Goal: Task Accomplishment & Management: Manage account settings

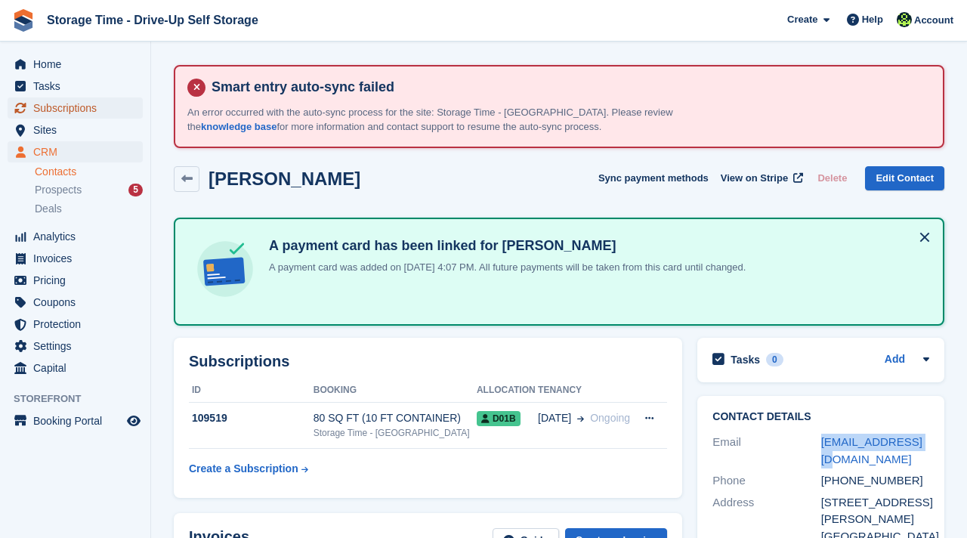
click at [79, 109] on span "Subscriptions" at bounding box center [78, 107] width 91 height 21
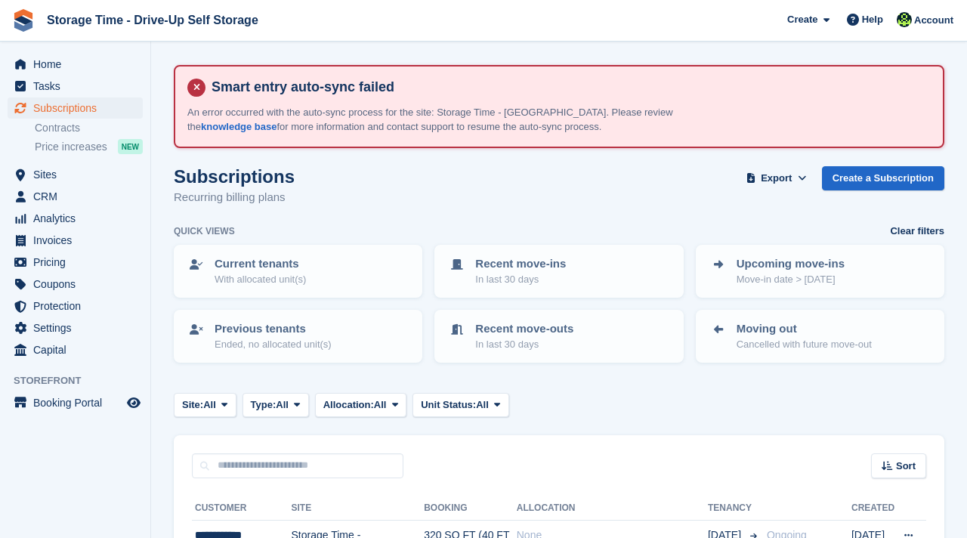
click at [508, 460] on div "Sort Sort by Customer name Date created Move in date Move out date Created (old…" at bounding box center [559, 456] width 771 height 43
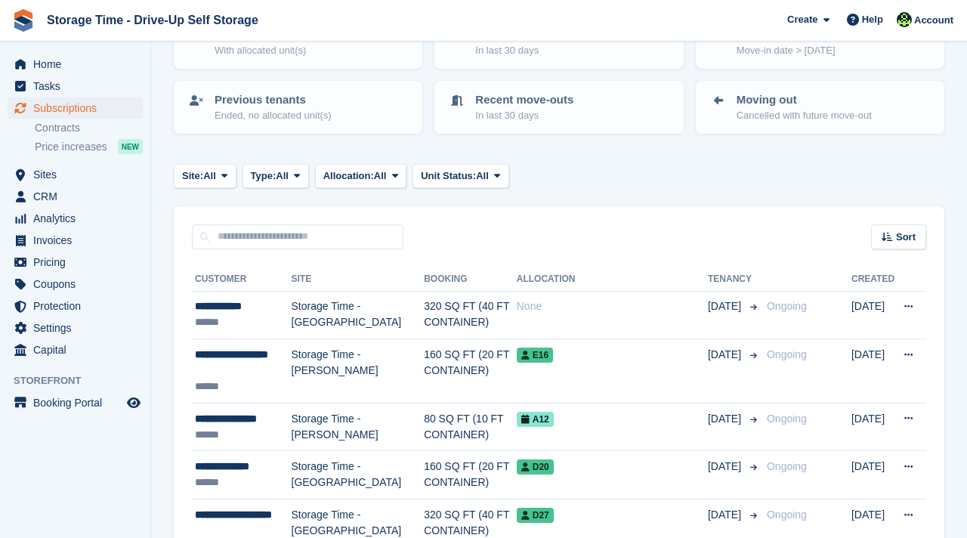
scroll to position [242, 0]
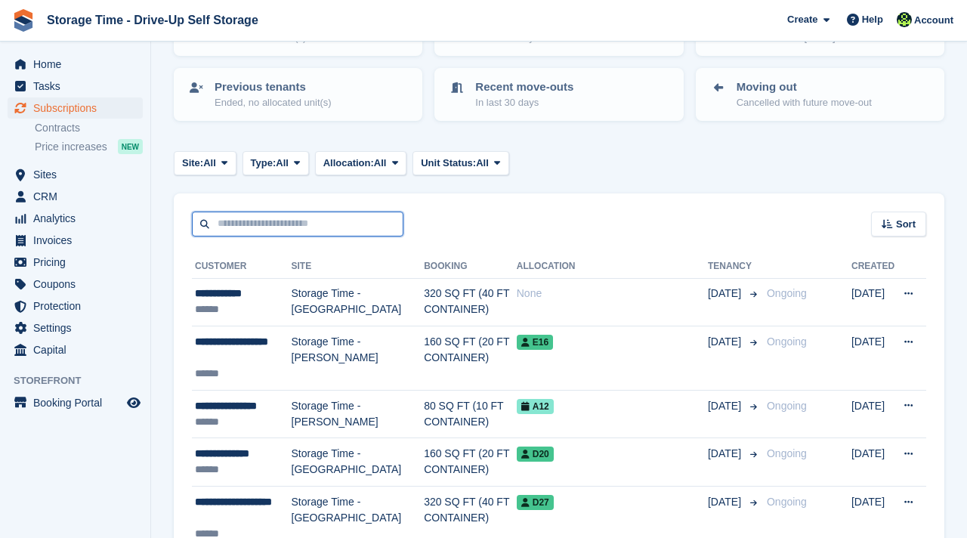
click at [336, 228] on input "text" at bounding box center [298, 224] width 212 height 25
type input "******"
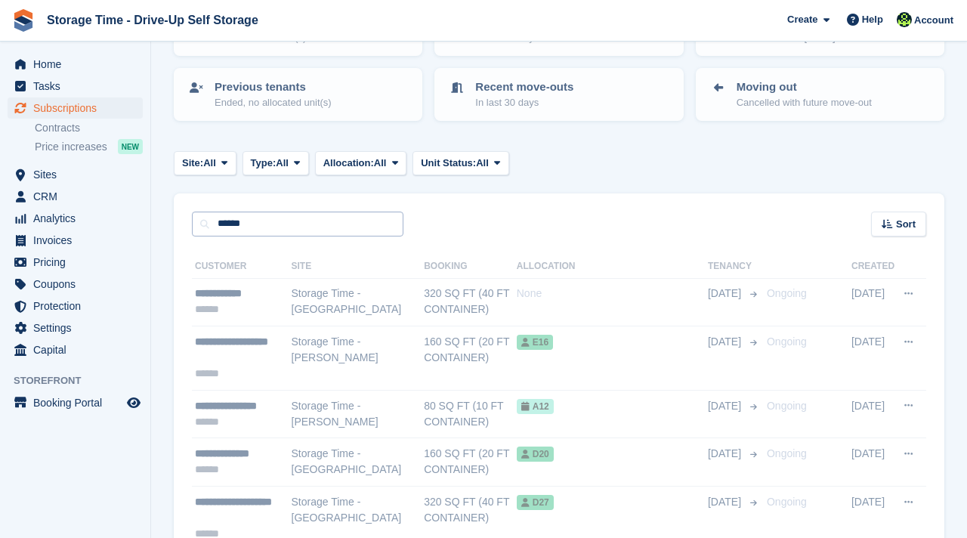
scroll to position [105, 0]
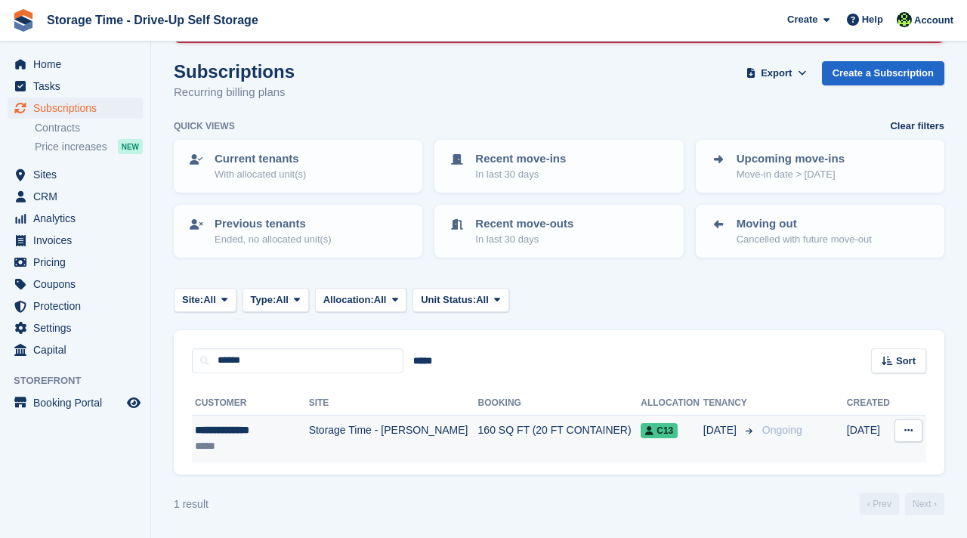
click at [478, 444] on td "160 SQ FT (20 FT CONTAINER)" at bounding box center [559, 439] width 163 height 48
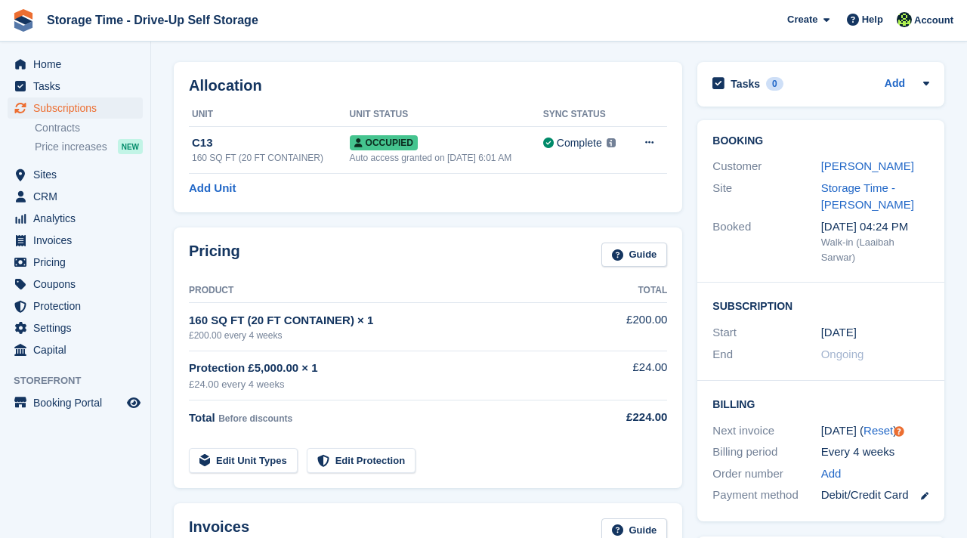
scroll to position [121, 0]
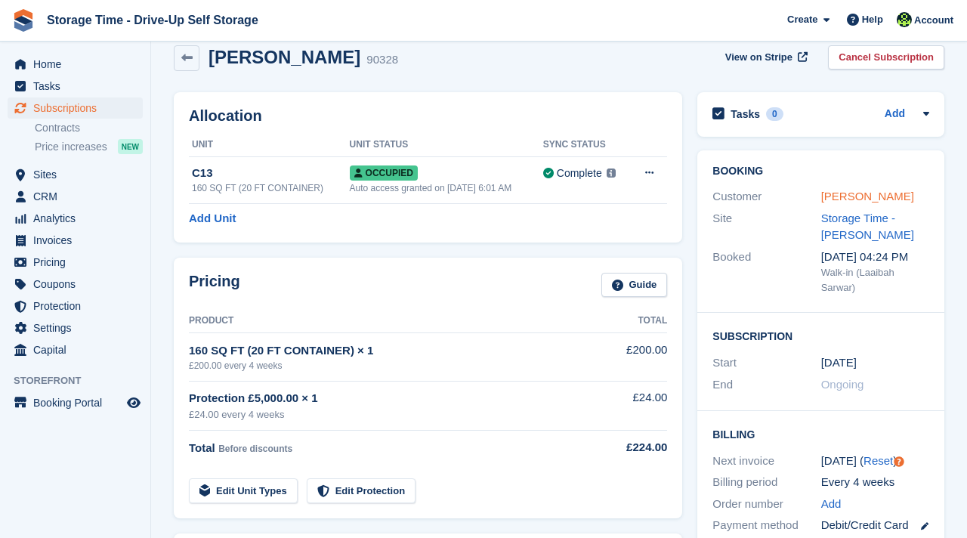
click at [851, 202] on link "Edward Hampson" at bounding box center [867, 196] width 93 height 13
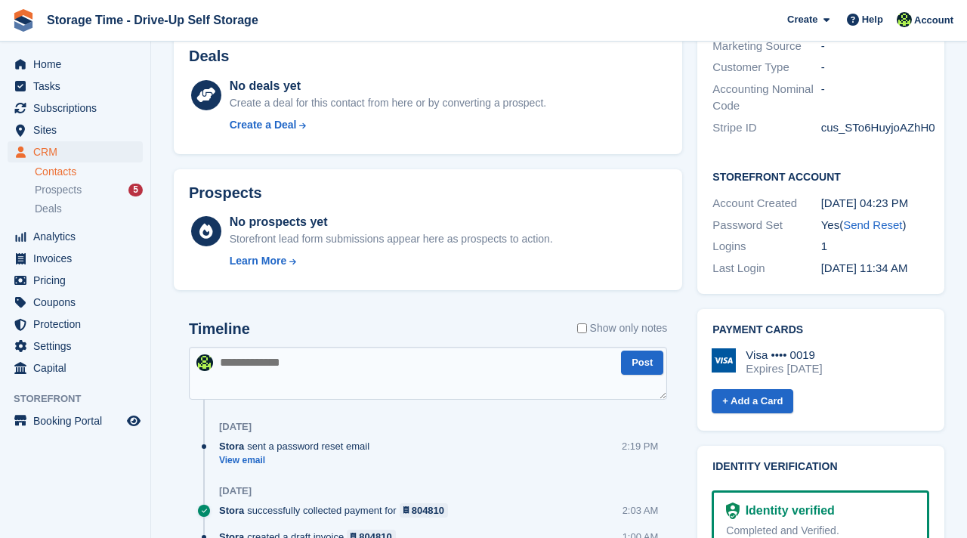
scroll to position [635, 0]
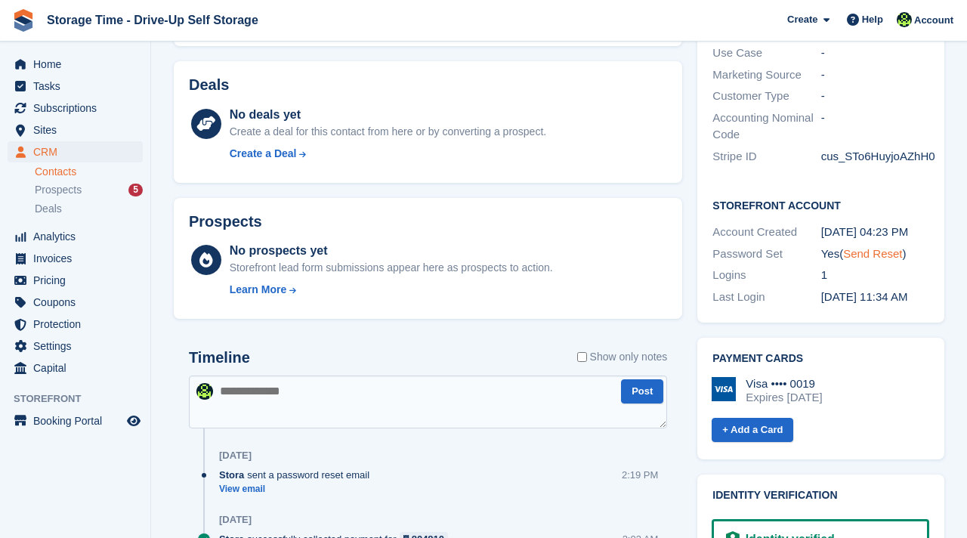
click at [883, 254] on link "Send Reset" at bounding box center [872, 253] width 59 height 13
click at [864, 258] on link "Send Reset" at bounding box center [872, 253] width 59 height 13
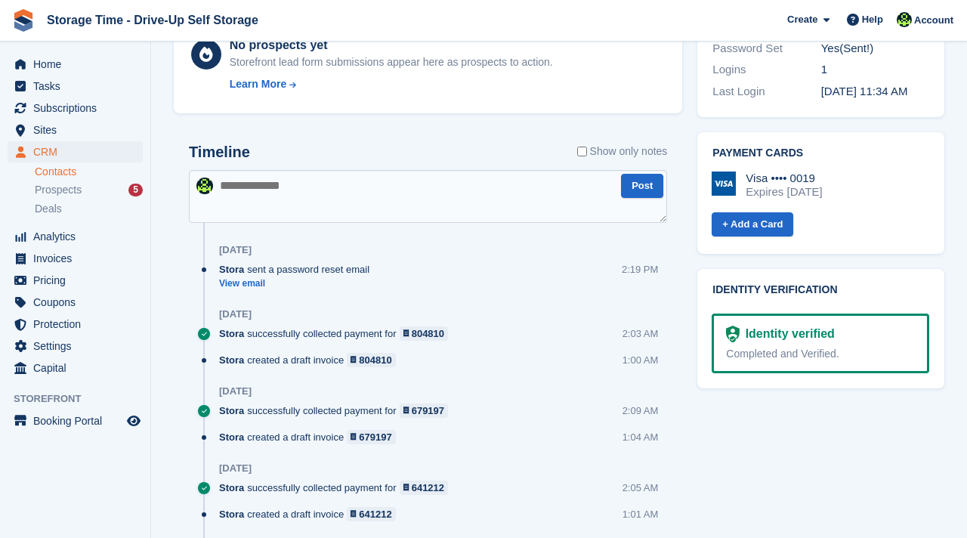
scroll to position [846, 0]
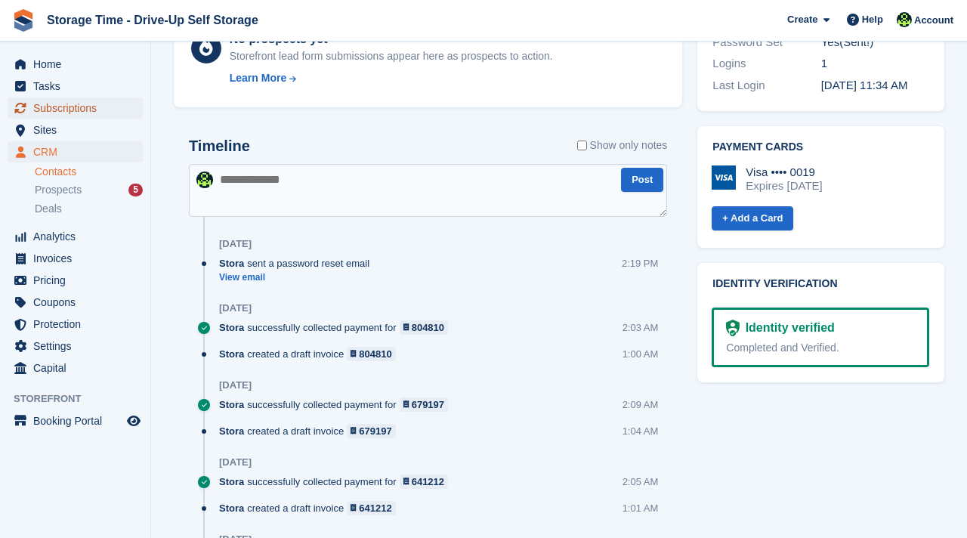
click at [59, 105] on span "Subscriptions" at bounding box center [78, 107] width 91 height 21
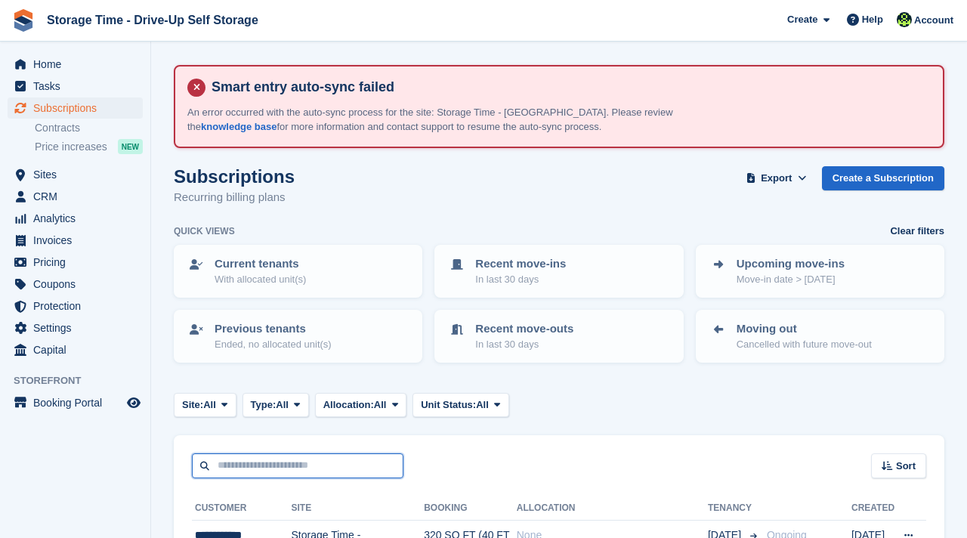
click at [371, 459] on input "text" at bounding box center [298, 465] width 212 height 25
type input "****"
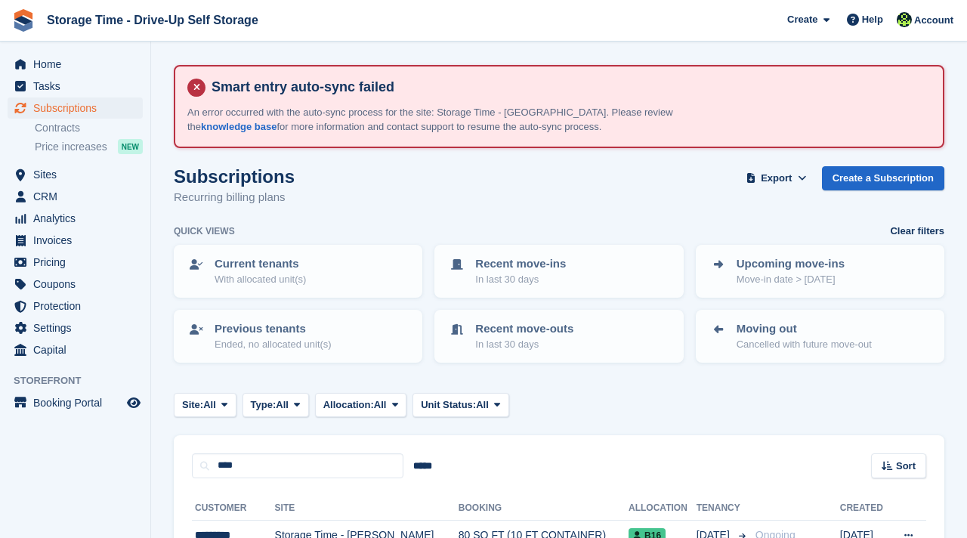
click at [582, 472] on div "**** ***** Sort Sort by Customer name Date created Move in date Move out date C…" at bounding box center [559, 456] width 771 height 43
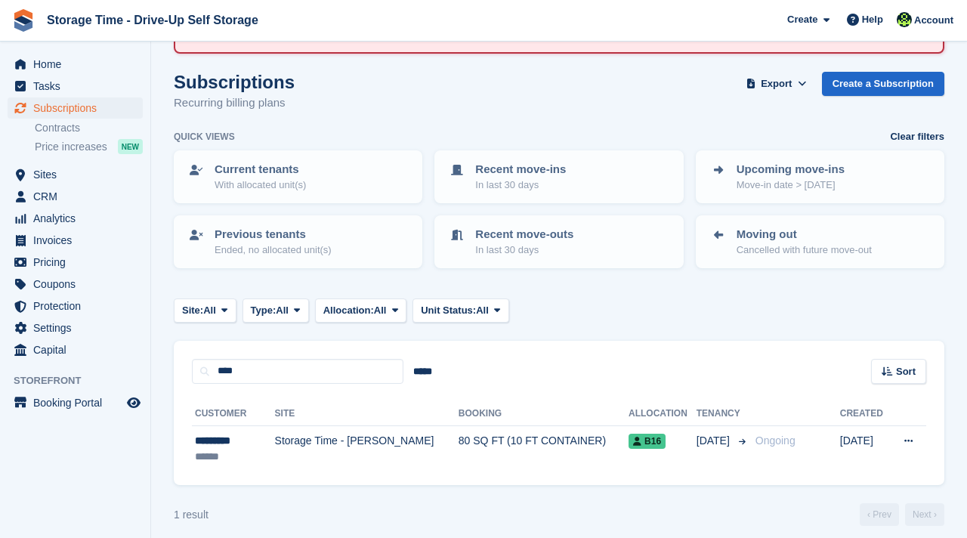
scroll to position [105, 0]
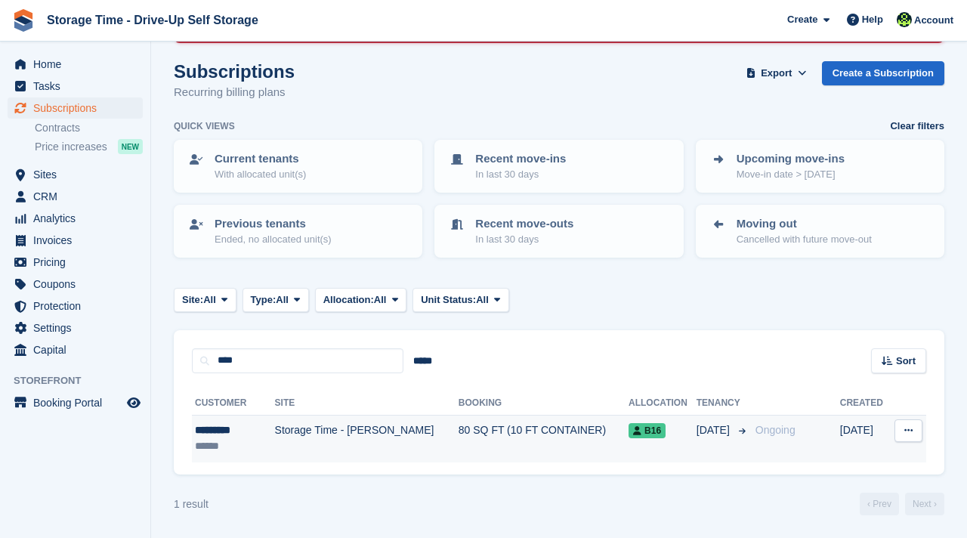
click at [487, 425] on td "80 SQ FT (10 FT CONTAINER)" at bounding box center [544, 439] width 170 height 48
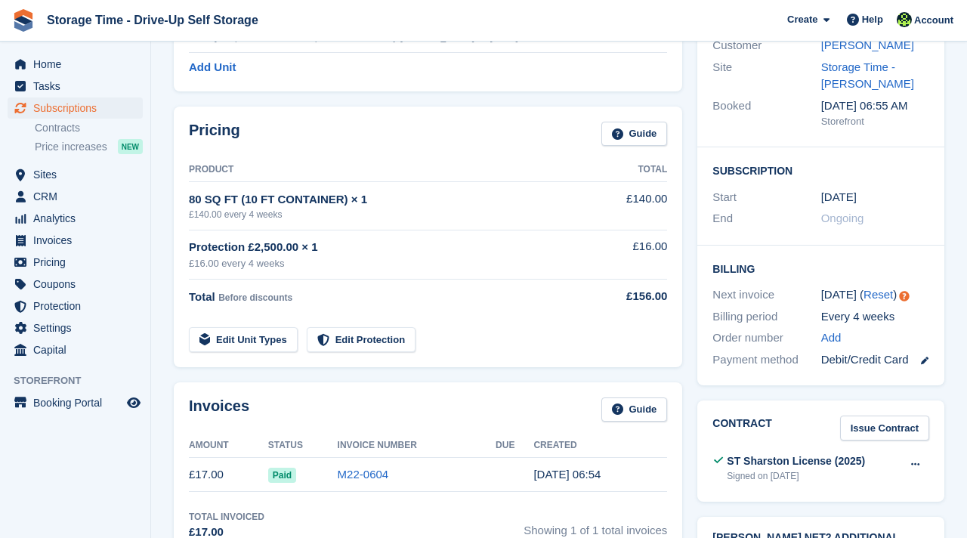
scroll to position [212, 0]
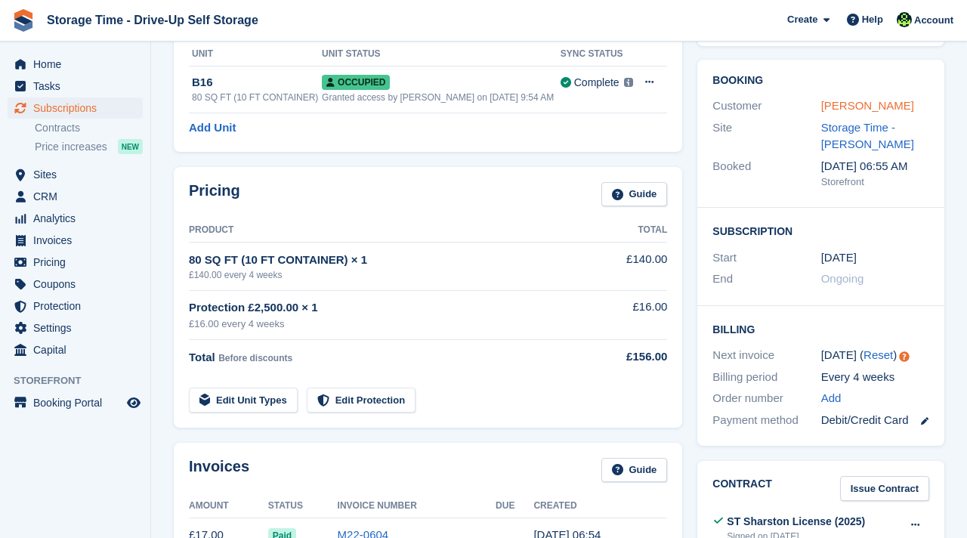
click at [845, 110] on link "[PERSON_NAME]" at bounding box center [867, 105] width 93 height 13
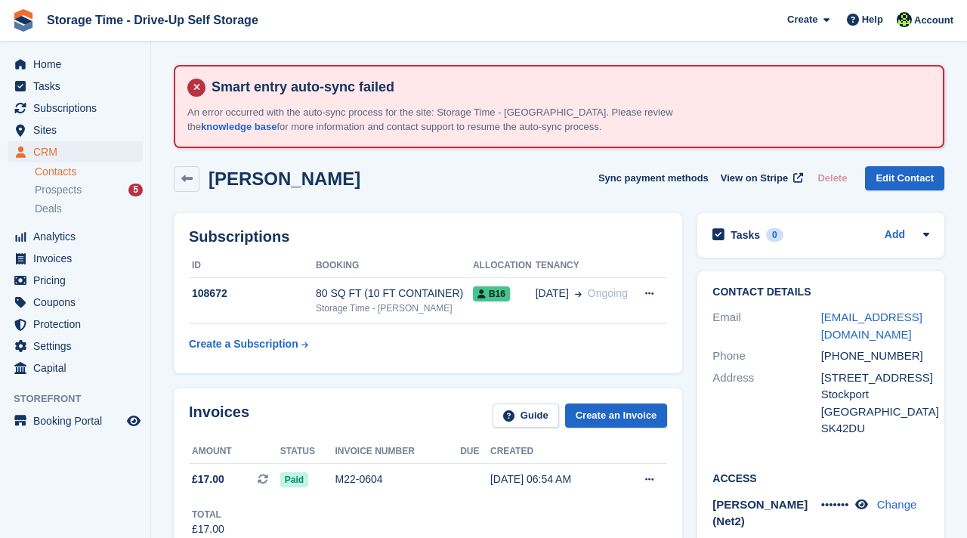
click at [592, 369] on div "Subscriptions ID Booking Allocation Tenancy 108672 80 SQ FT (10 FT CONTAINER) S…" at bounding box center [428, 293] width 508 height 160
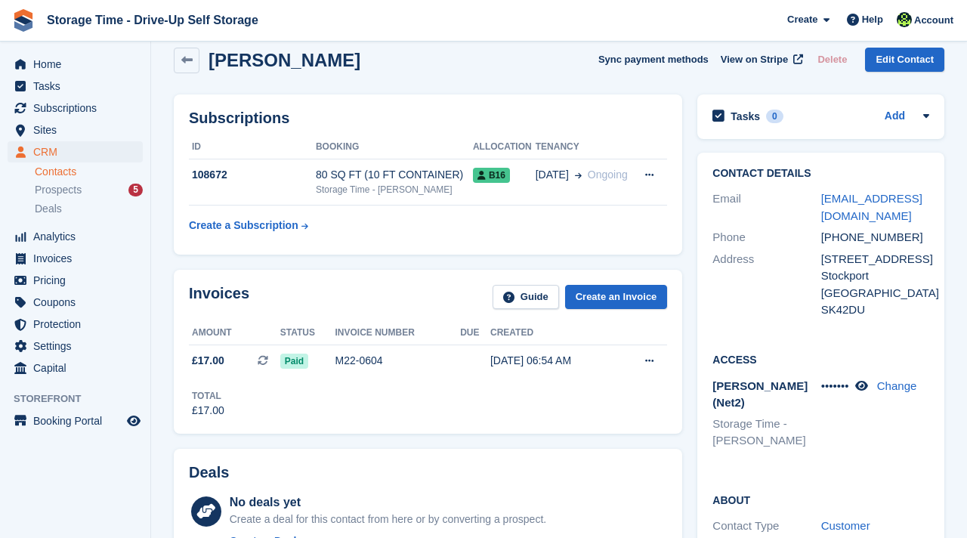
scroll to position [121, 0]
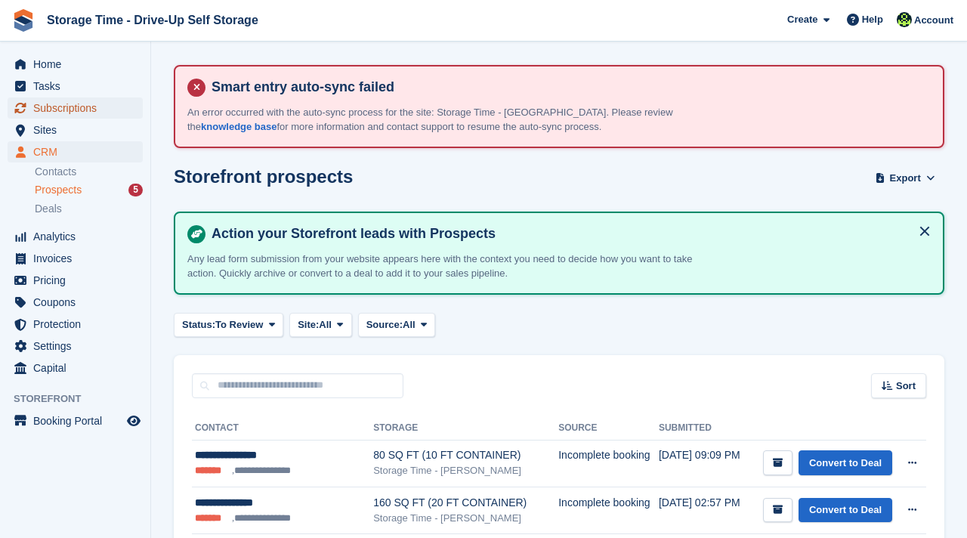
click at [68, 104] on span "Subscriptions" at bounding box center [78, 107] width 91 height 21
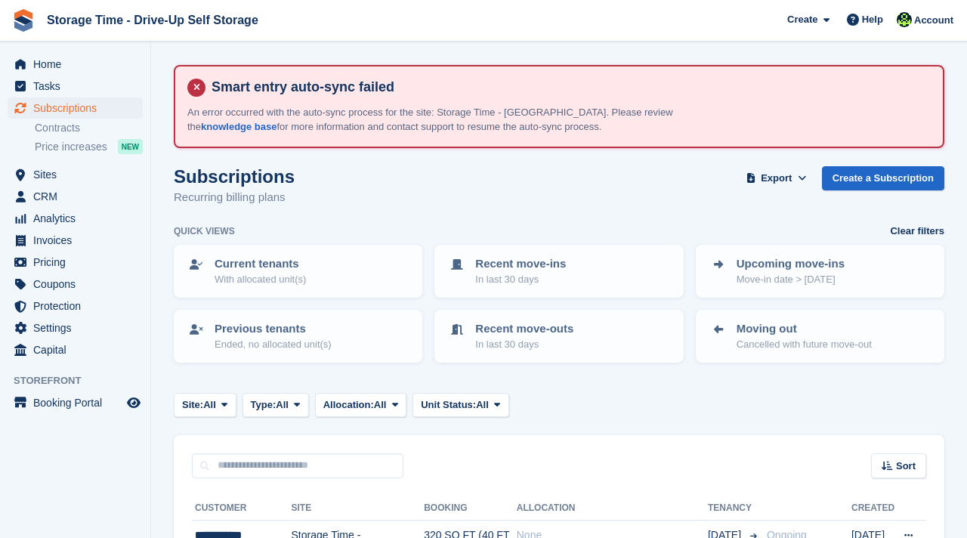
click at [661, 407] on div "Site: All All Storage Time - Sharston Storage Time - [GEOGRAPHIC_DATA] Type: Al…" at bounding box center [559, 405] width 771 height 25
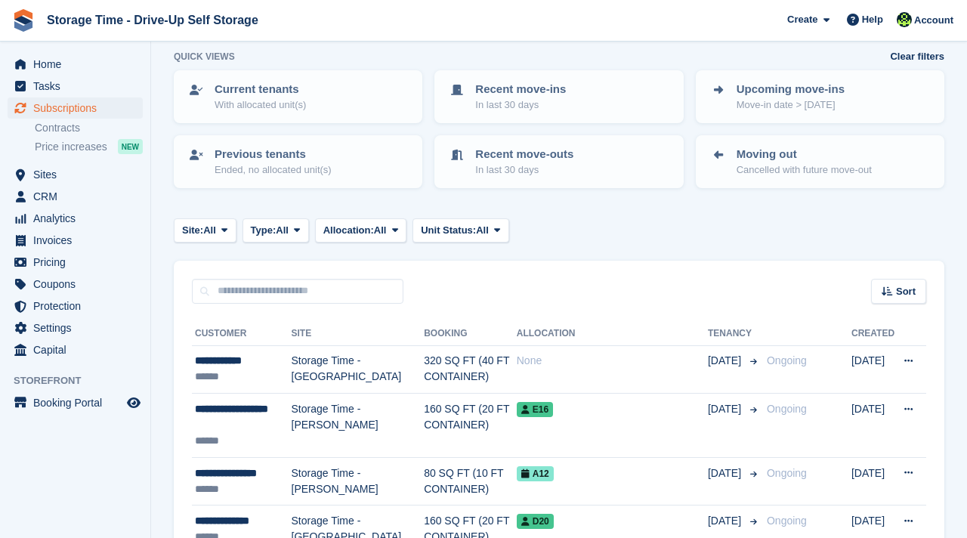
scroll to position [212, 0]
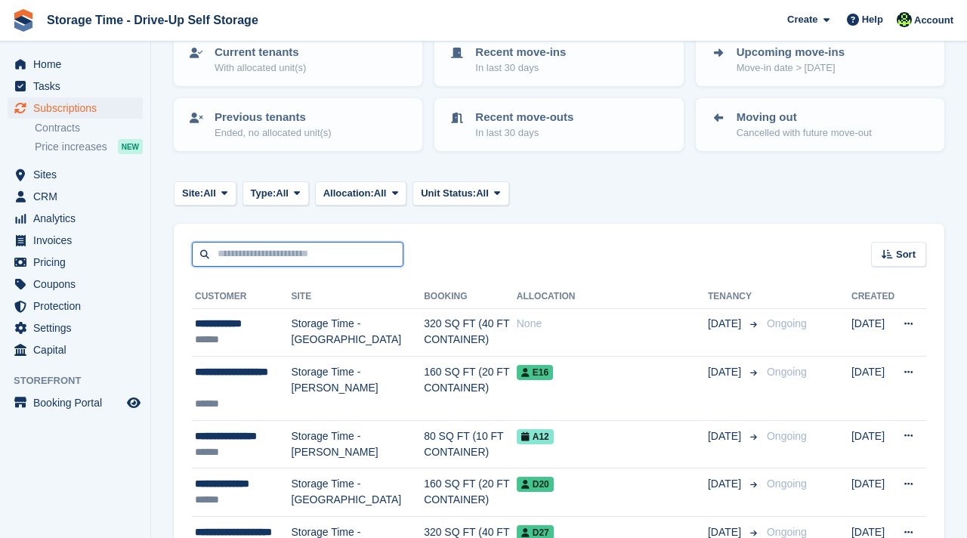
click at [310, 252] on input "text" at bounding box center [298, 254] width 212 height 25
type input "**********"
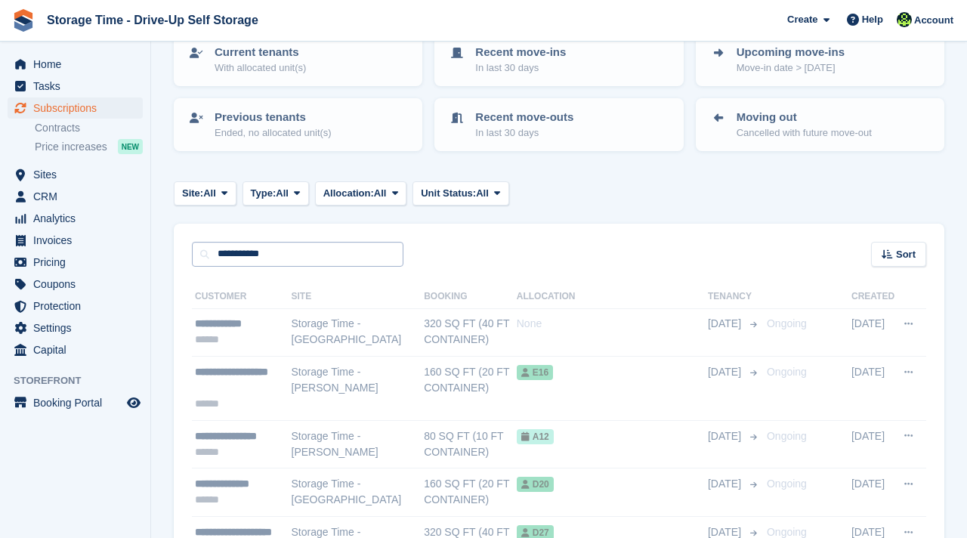
scroll to position [105, 0]
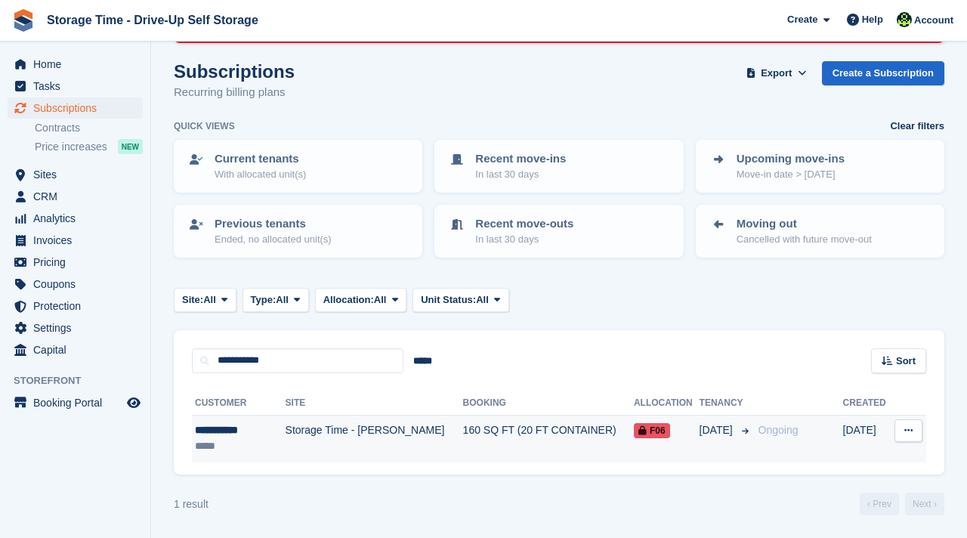
click at [413, 443] on td "Storage Time - [PERSON_NAME]" at bounding box center [375, 439] width 178 height 48
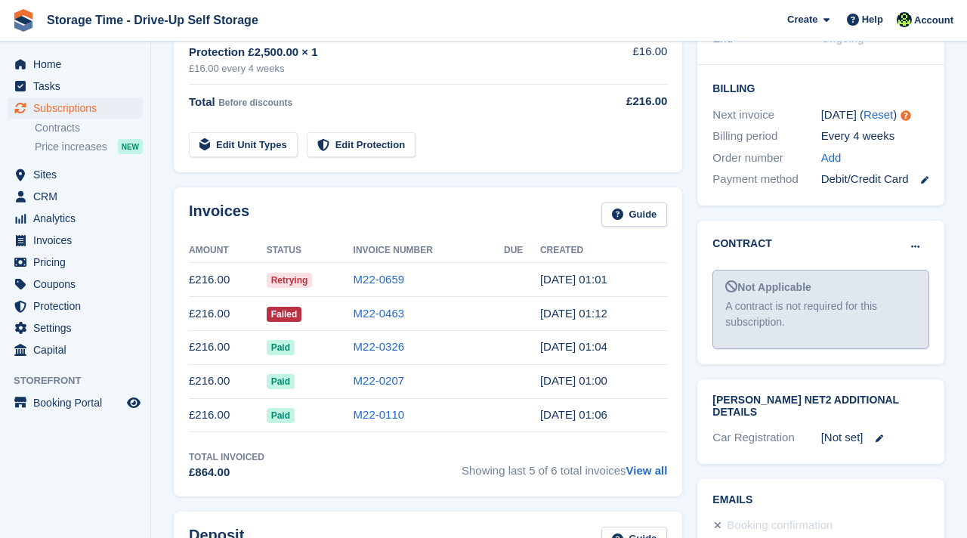
scroll to position [484, 0]
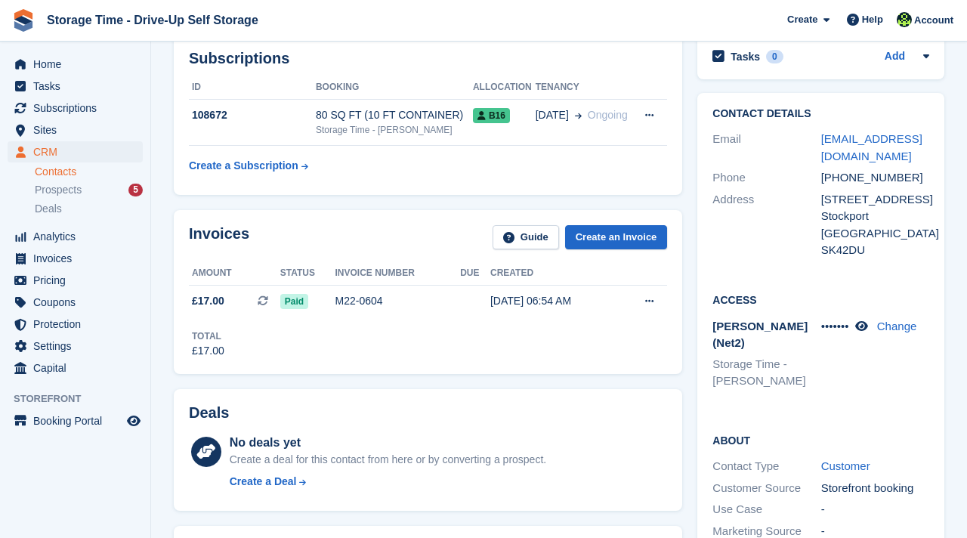
scroll to position [181, 0]
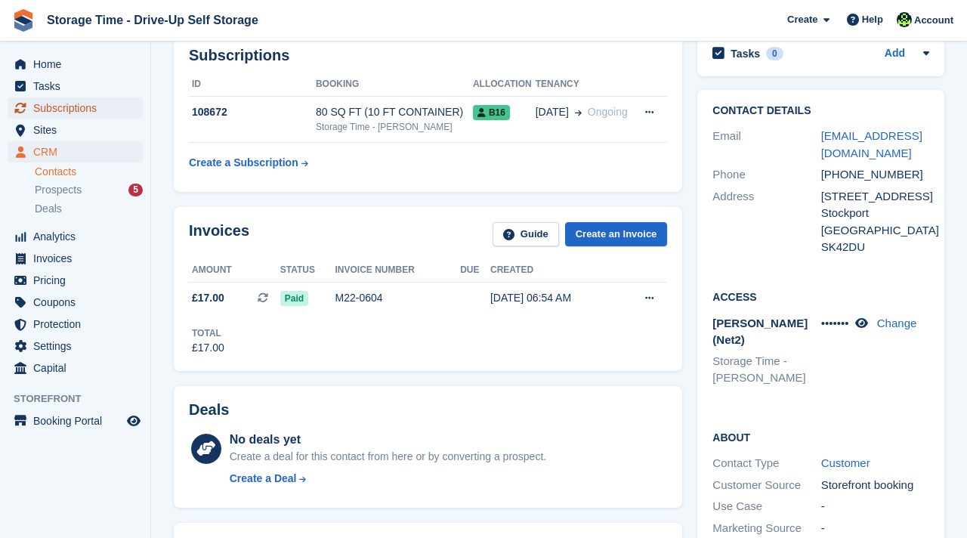
click at [66, 106] on span "Subscriptions" at bounding box center [78, 107] width 91 height 21
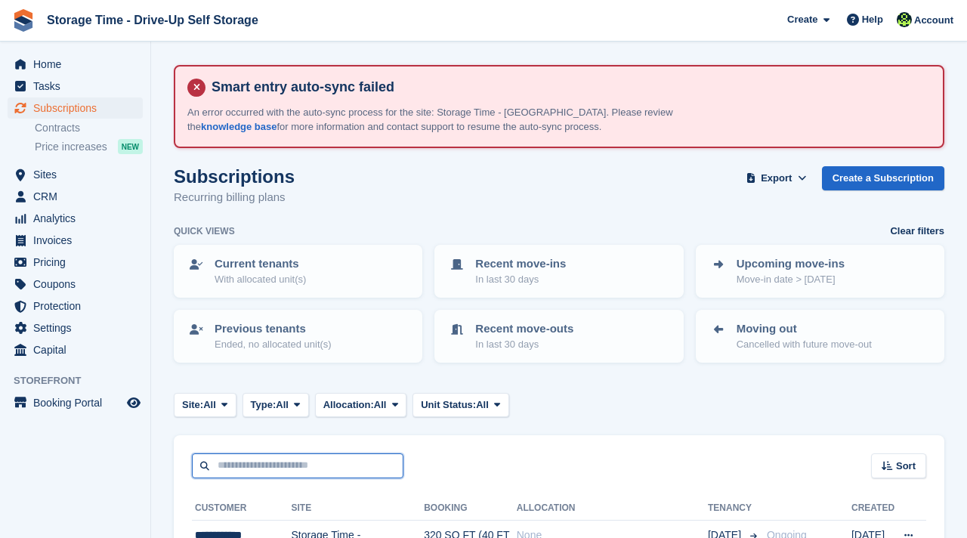
click at [306, 458] on input "text" at bounding box center [298, 465] width 212 height 25
type input "****"
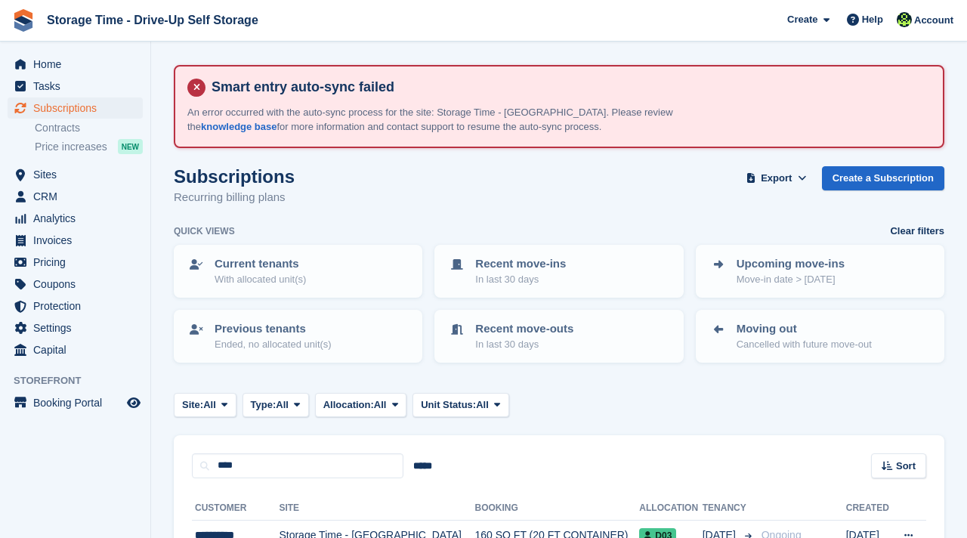
click at [526, 471] on div "**** ***** Sort Sort by Customer name Date created Move in date Move out date C…" at bounding box center [559, 456] width 771 height 43
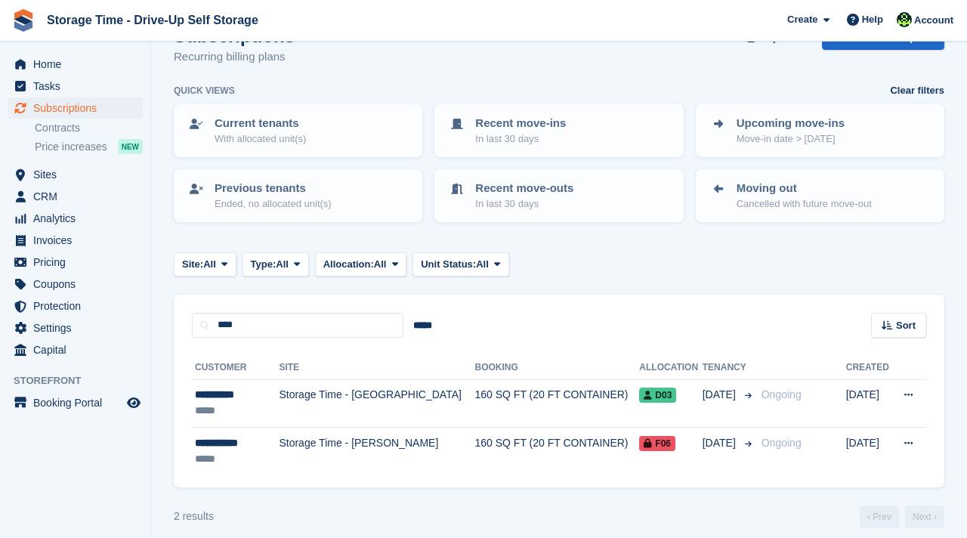
scroll to position [153, 0]
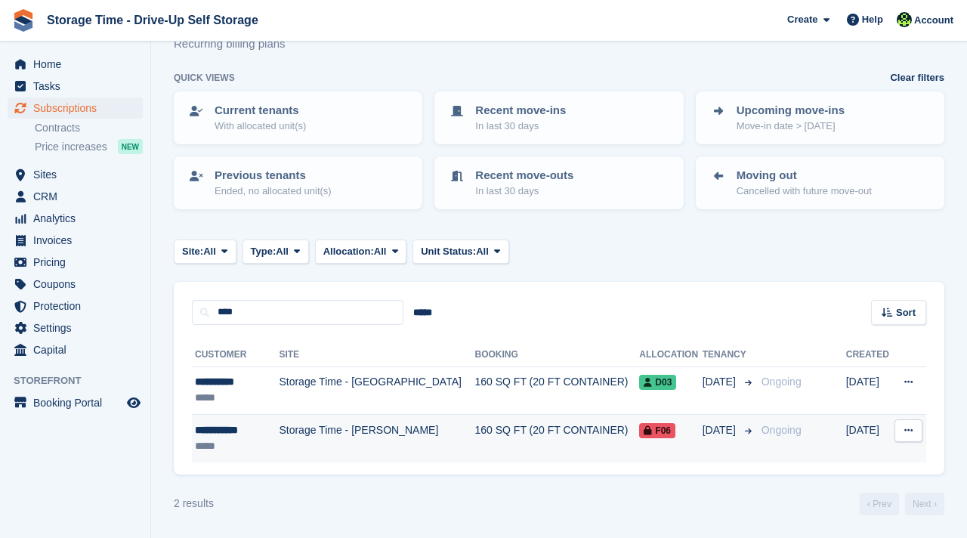
click at [496, 436] on td "160 SQ FT (20 FT CONTAINER)" at bounding box center [556, 439] width 165 height 48
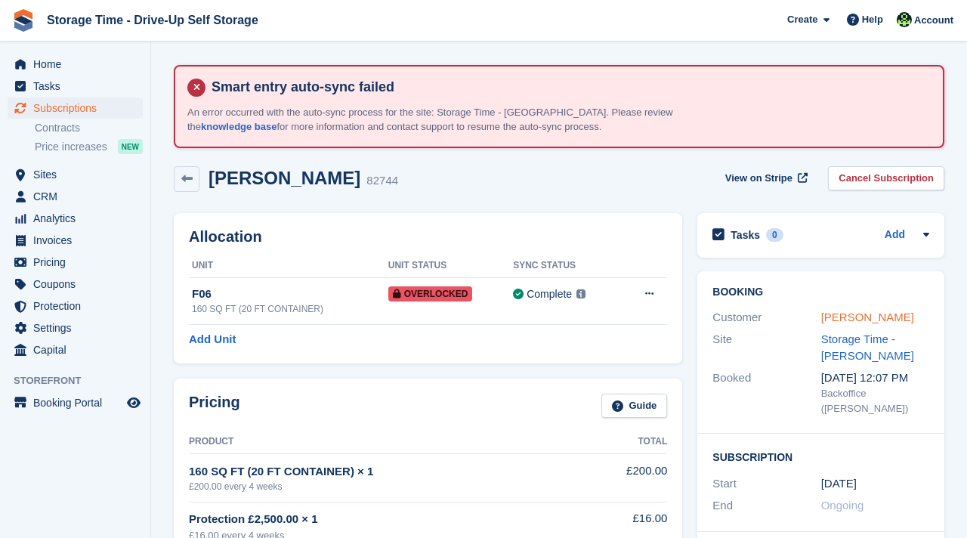
click at [845, 317] on link "Nathan Dore" at bounding box center [867, 317] width 93 height 13
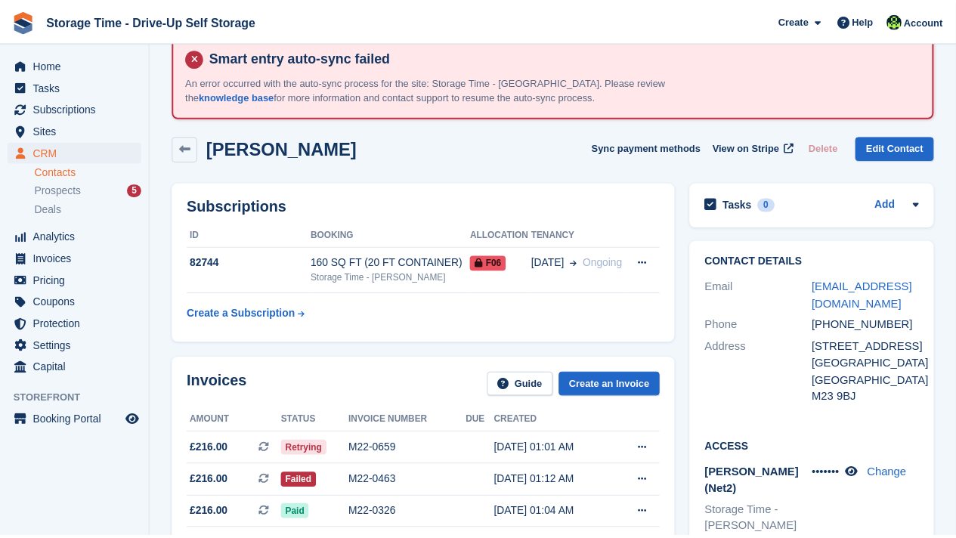
scroll to position [60, 0]
